Goal: Information Seeking & Learning: Learn about a topic

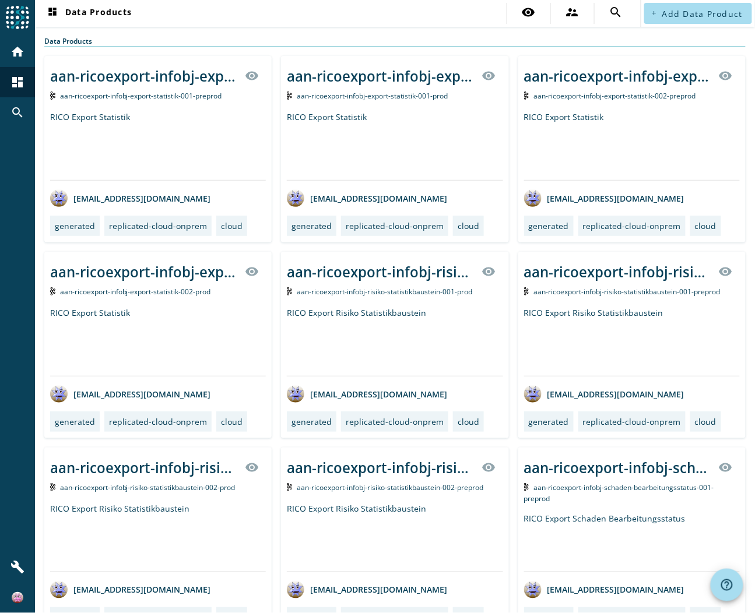
click at [347, 115] on div "RICO Export Statistik" at bounding box center [395, 145] width 216 height 69
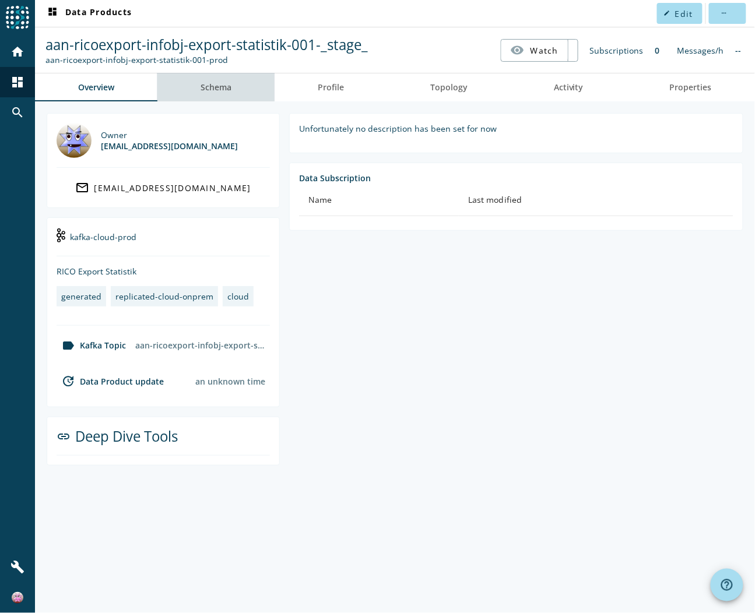
click at [212, 89] on span "Schema" at bounding box center [215, 87] width 31 height 8
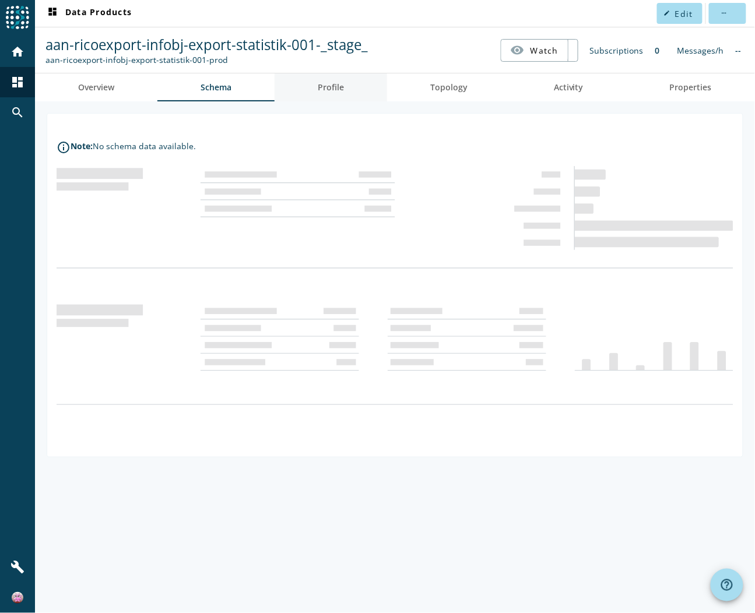
click at [337, 87] on span "Profile" at bounding box center [331, 87] width 26 height 8
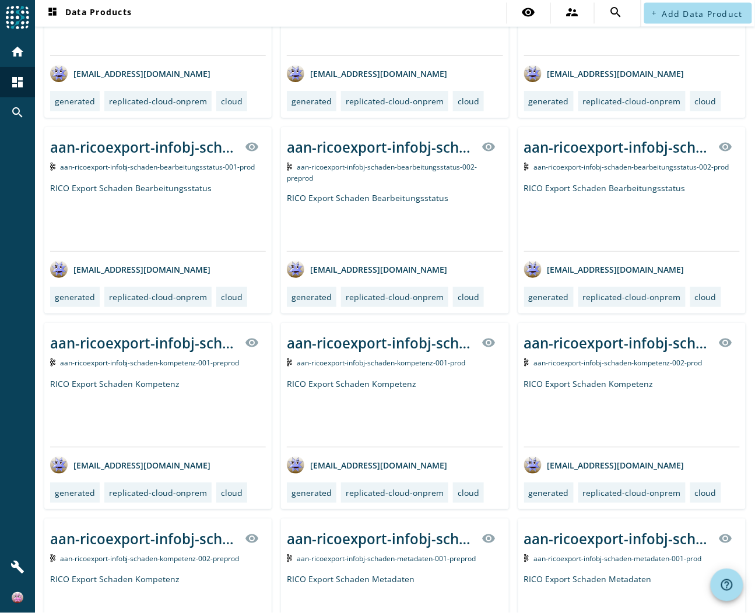
scroll to position [836, 0]
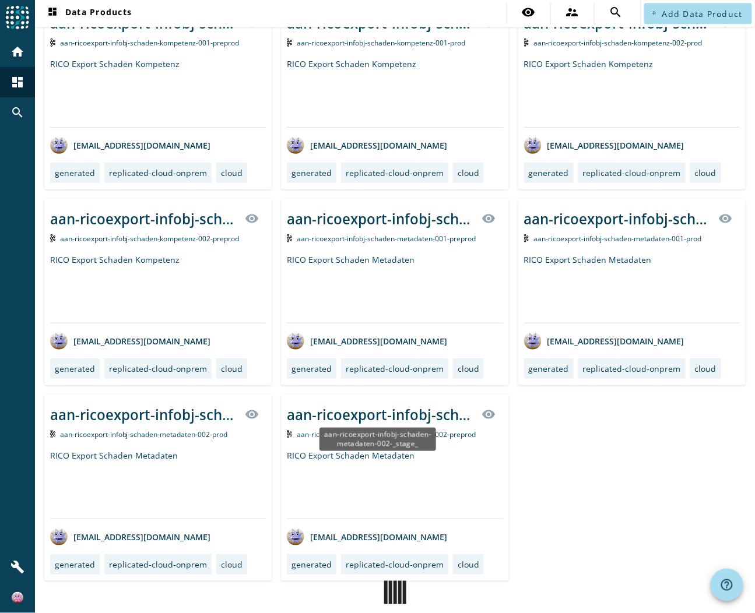
click at [383, 451] on div "aan-ricoexport-infobj-schaden-metadaten-002-_stage_" at bounding box center [377, 439] width 117 height 23
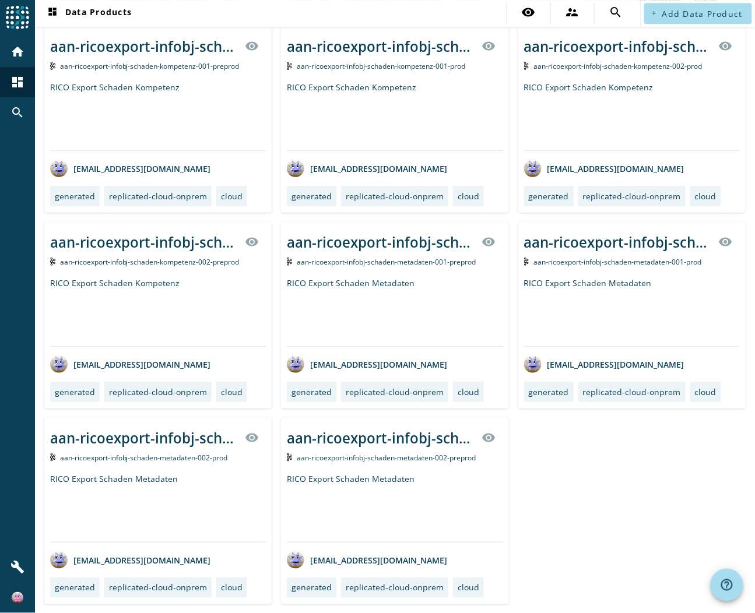
click at [328, 559] on div "[EMAIL_ADDRESS][DOMAIN_NAME]" at bounding box center [367, 559] width 160 height 17
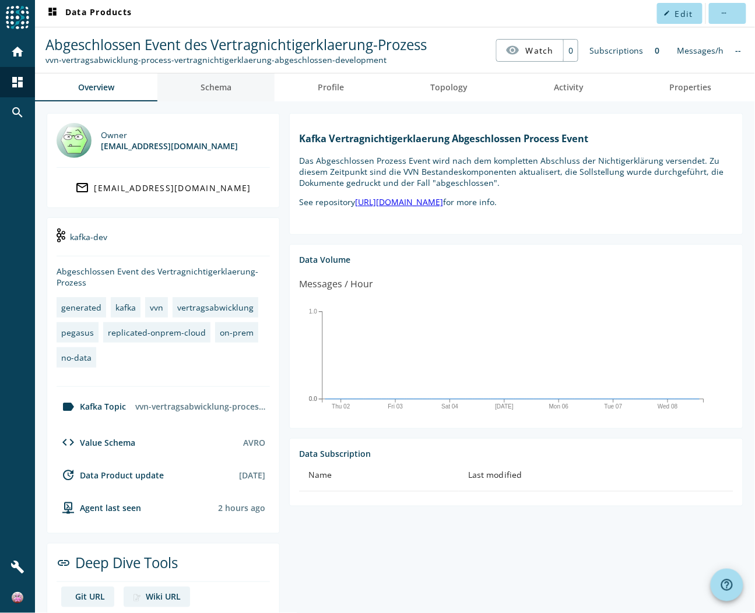
click at [230, 80] on span "Schema" at bounding box center [215, 87] width 31 height 28
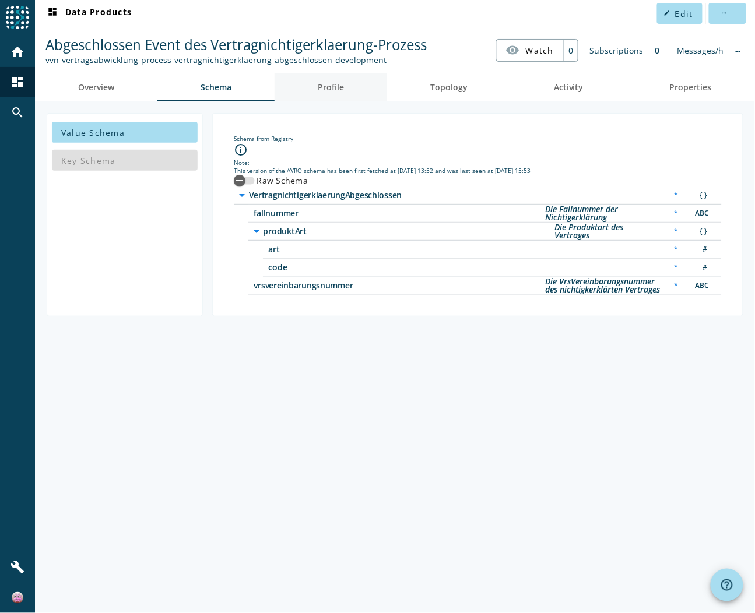
click at [342, 87] on span "Profile" at bounding box center [331, 87] width 26 height 8
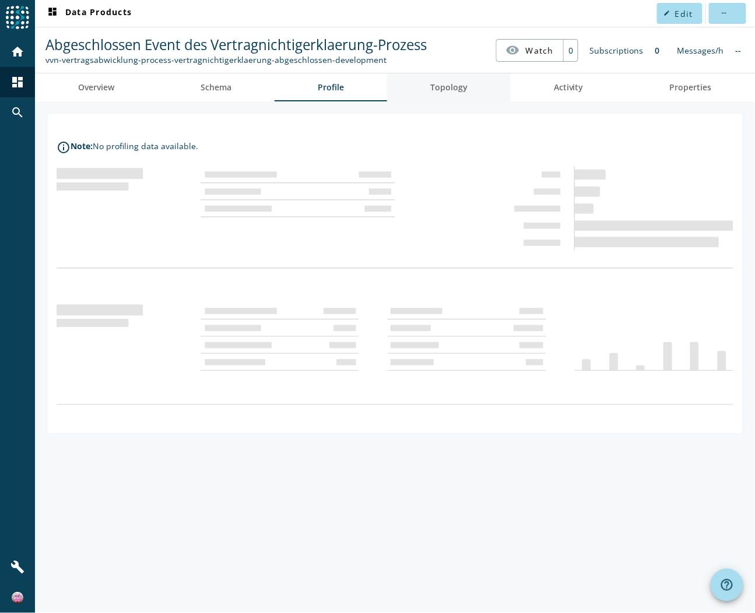
click at [455, 96] on span "Topology" at bounding box center [448, 87] width 37 height 28
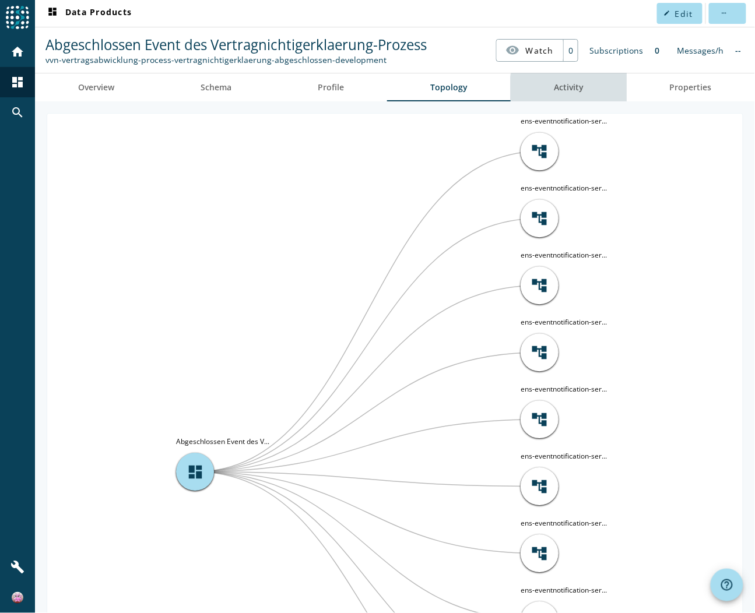
click at [566, 89] on span "Activity" at bounding box center [569, 87] width 30 height 8
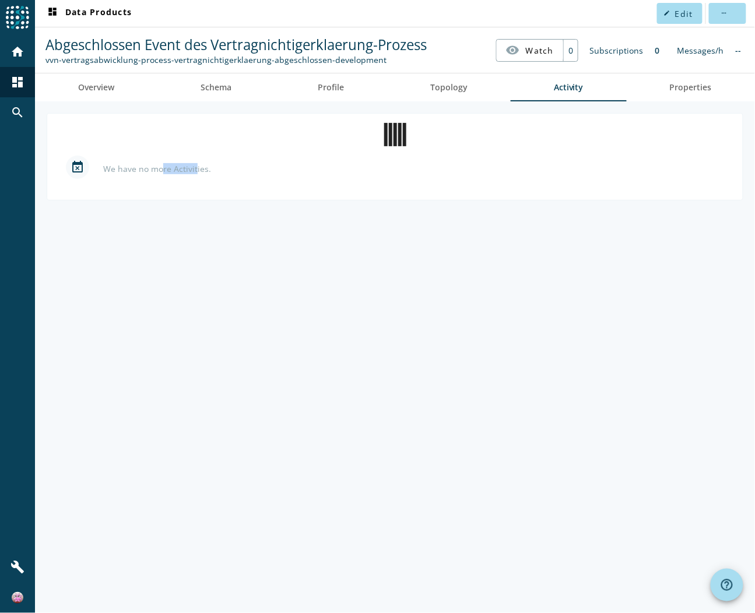
drag, startPoint x: 171, startPoint y: 168, endPoint x: 200, endPoint y: 167, distance: 28.6
click at [193, 167] on div "We have no more Activities." at bounding box center [157, 168] width 108 height 11
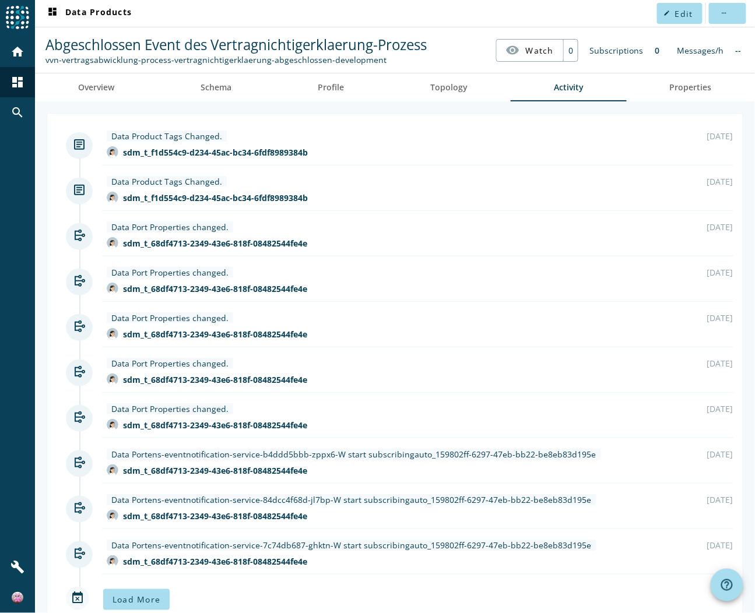
click at [12, 19] on img at bounding box center [17, 17] width 23 height 23
